Goal: Information Seeking & Learning: Learn about a topic

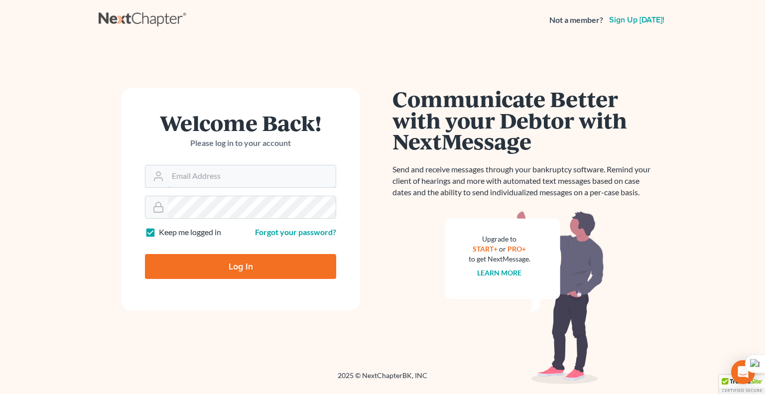
type input "[EMAIL_ADDRESS][DOMAIN_NAME]"
click at [270, 265] on input "Log In" at bounding box center [240, 266] width 191 height 25
type input "Thinking..."
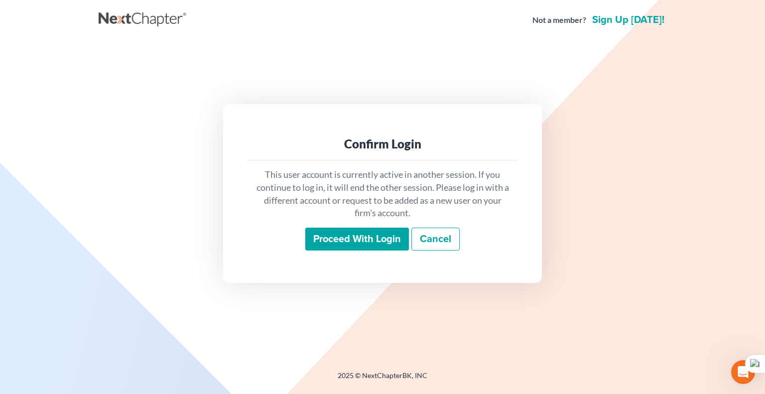
click at [354, 232] on input "Proceed with login" at bounding box center [357, 239] width 104 height 23
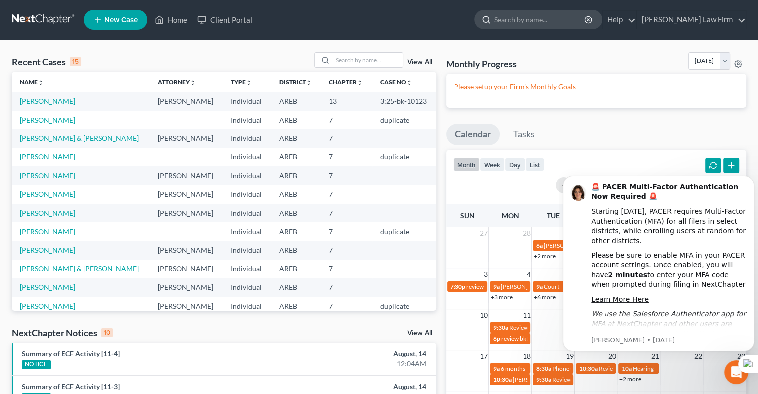
click at [543, 15] on input "search" at bounding box center [539, 19] width 91 height 18
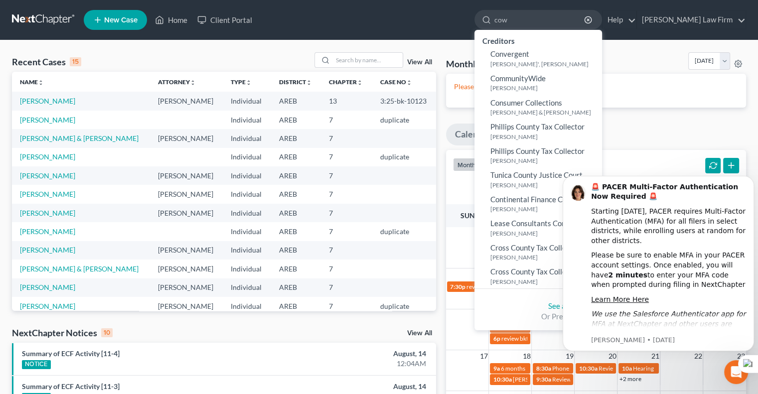
type input "cow"
click at [380, 13] on ul "New Case Home Client Portal cow - No Result - Creditors Convergent Janet', Ann …" at bounding box center [415, 20] width 662 height 26
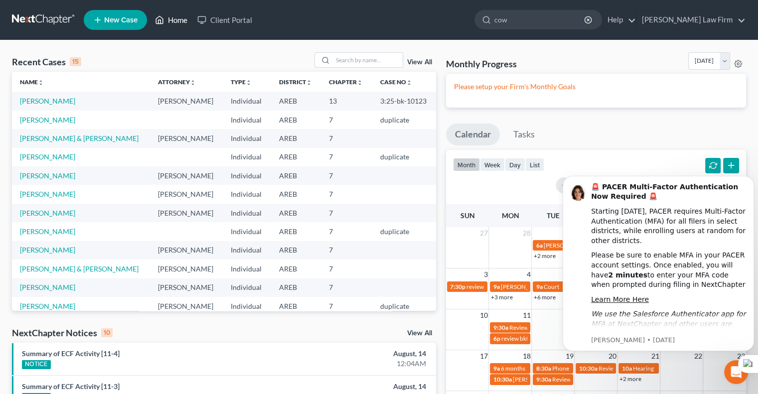
click at [181, 19] on link "Home" at bounding box center [171, 20] width 42 height 18
click at [557, 24] on input "cow" at bounding box center [539, 19] width 91 height 18
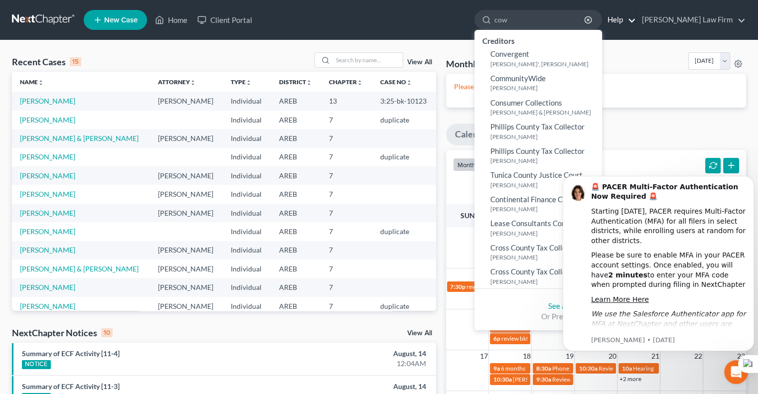
click at [636, 23] on link "Help" at bounding box center [618, 20] width 33 height 18
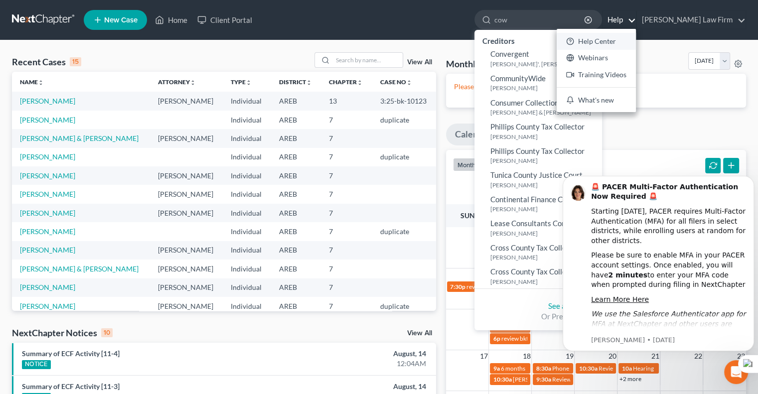
click at [631, 41] on link "Help Center" at bounding box center [595, 41] width 79 height 17
